Goal: Information Seeking & Learning: Find specific page/section

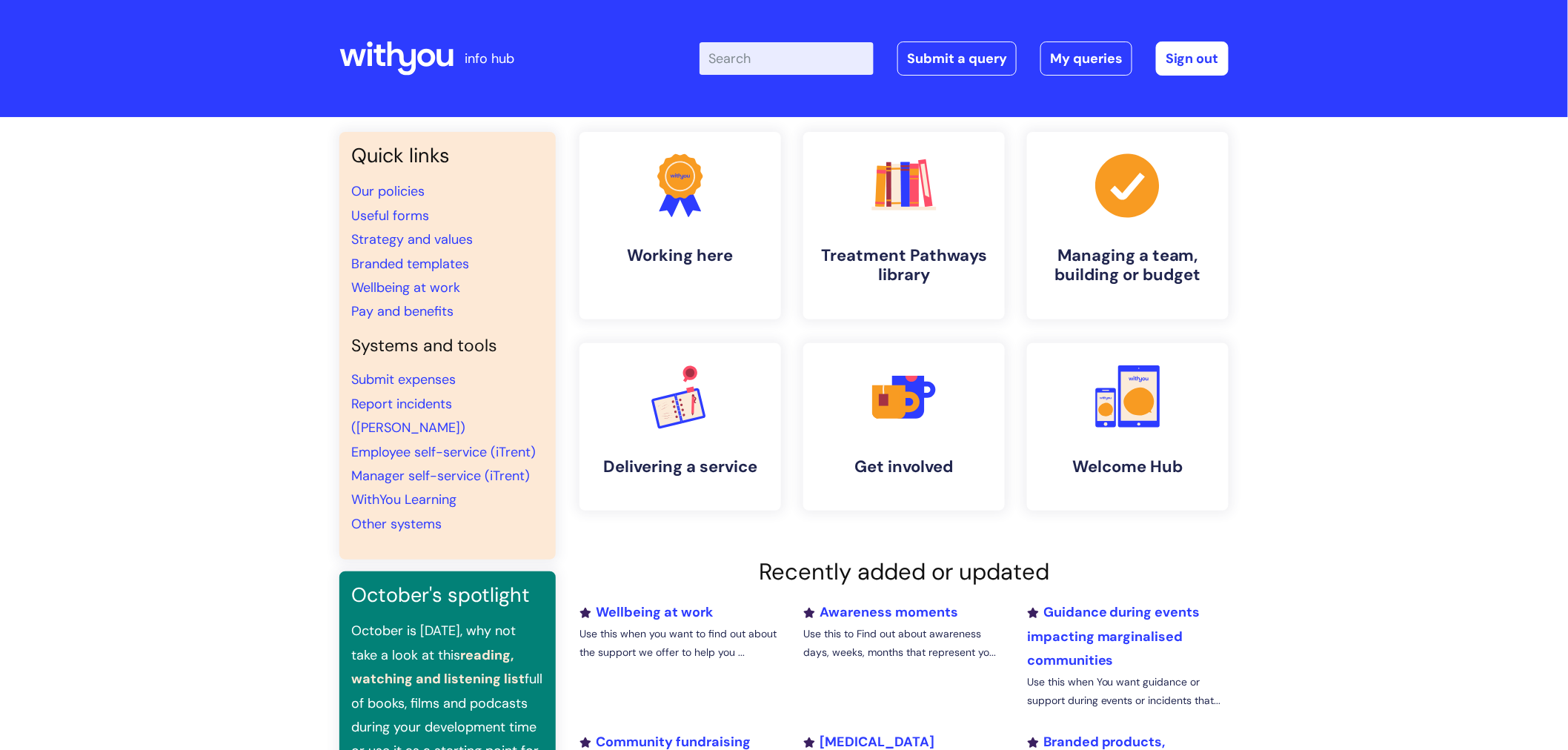
click at [810, 64] on input "Enter your search term here..." at bounding box center [787, 58] width 174 height 32
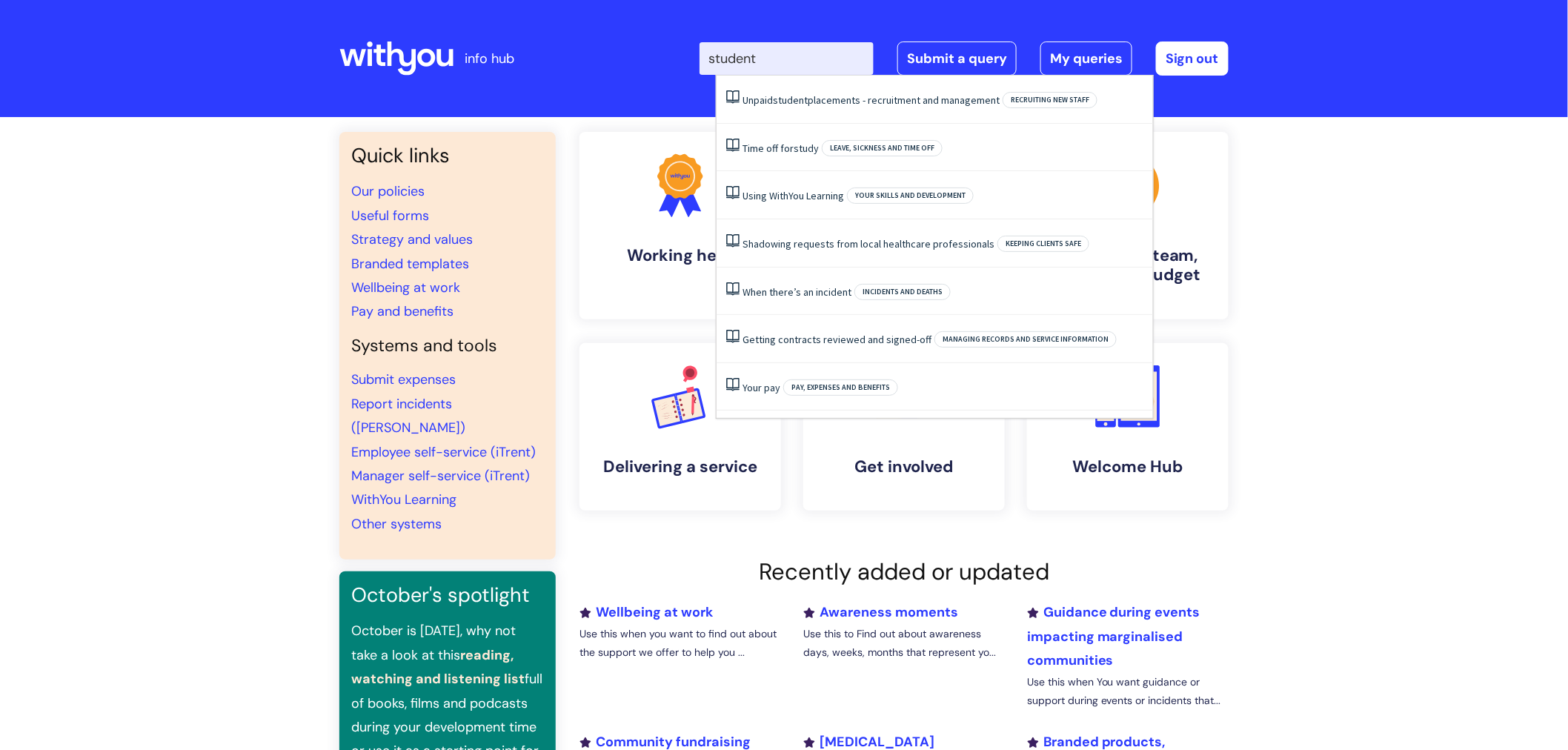
type input "student"
click button "Search" at bounding box center [0, 0] width 0 height 0
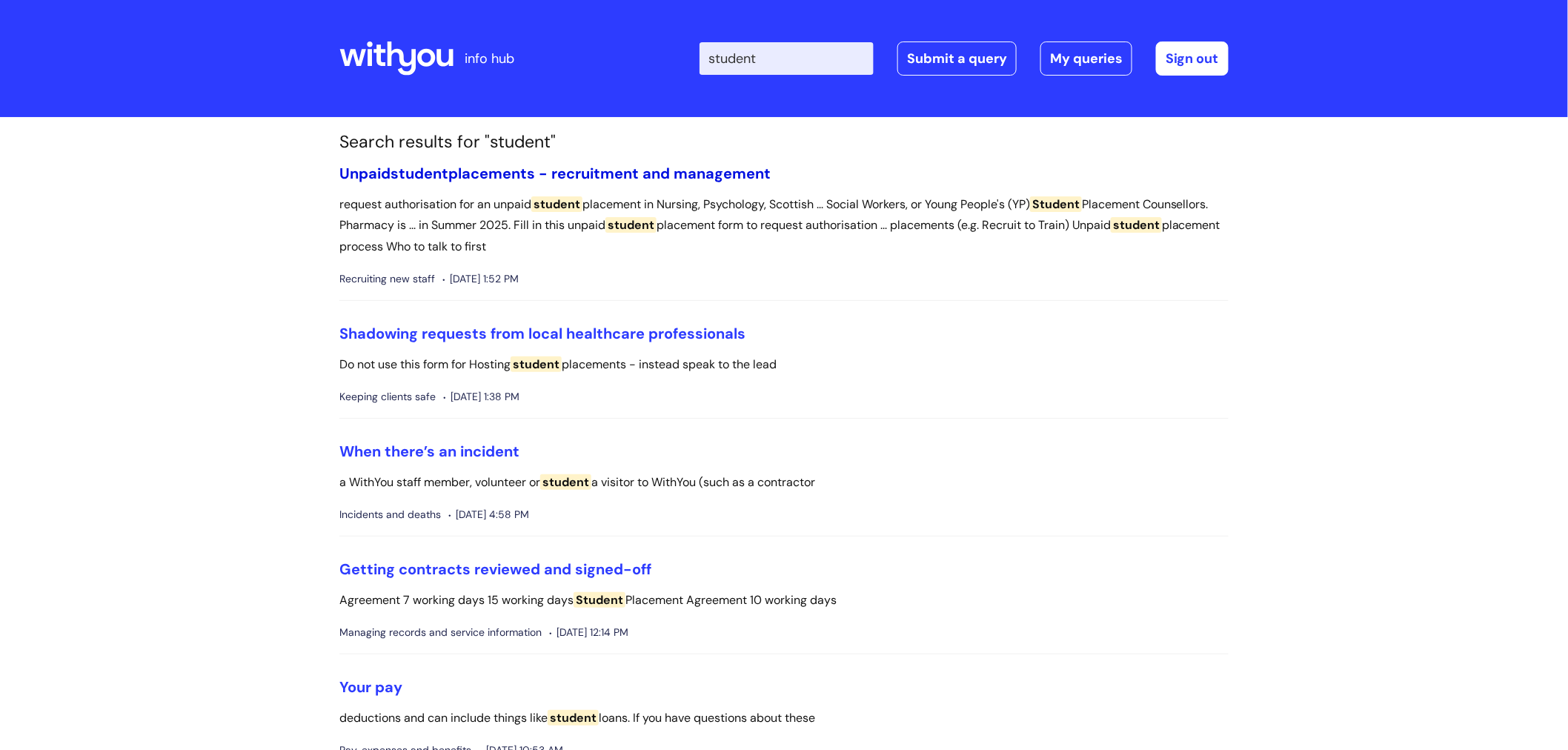
click at [656, 167] on link "Unpaid student placements - recruitment and management" at bounding box center [555, 173] width 431 height 20
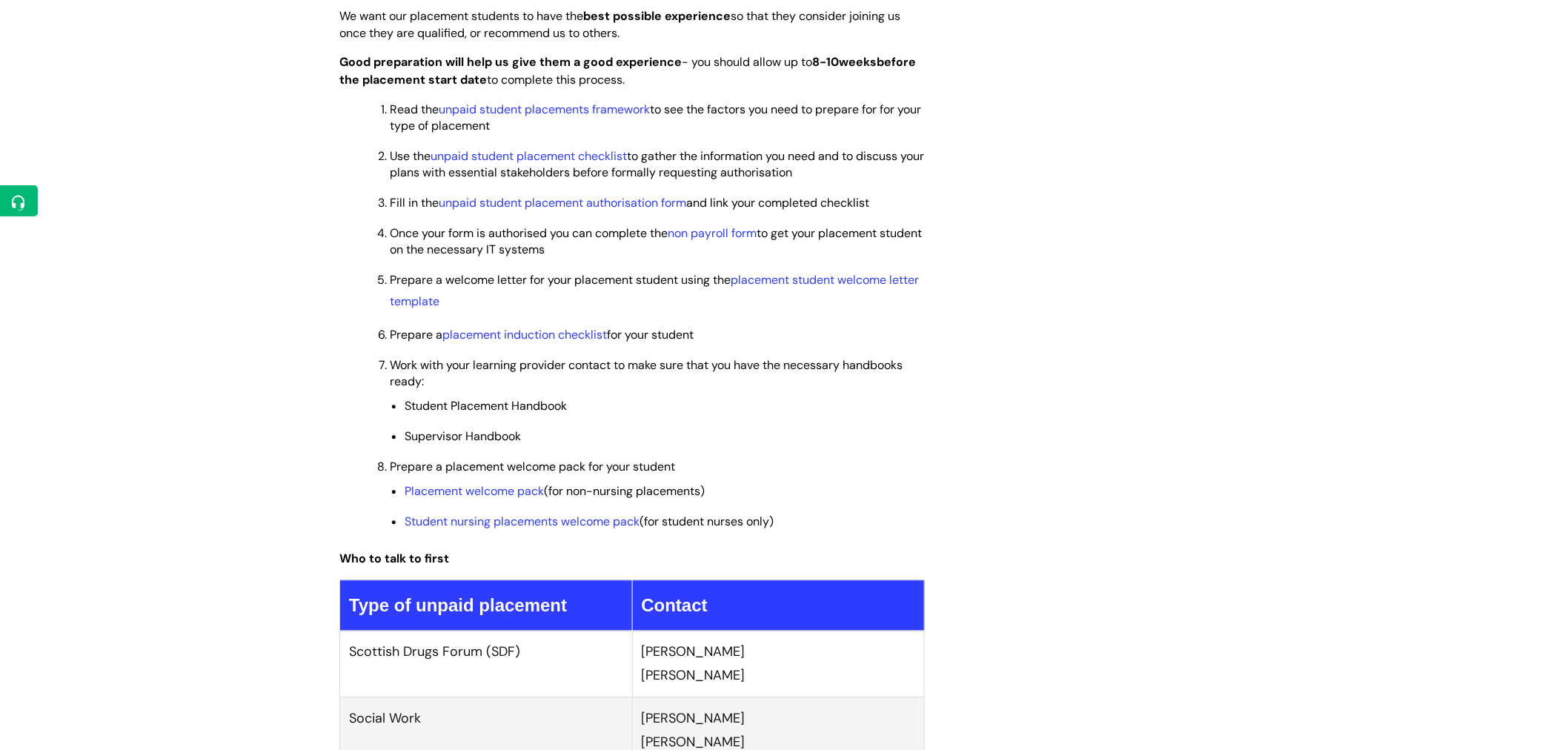
scroll to position [1153, 0]
